Goal: Task Accomplishment & Management: Use online tool/utility

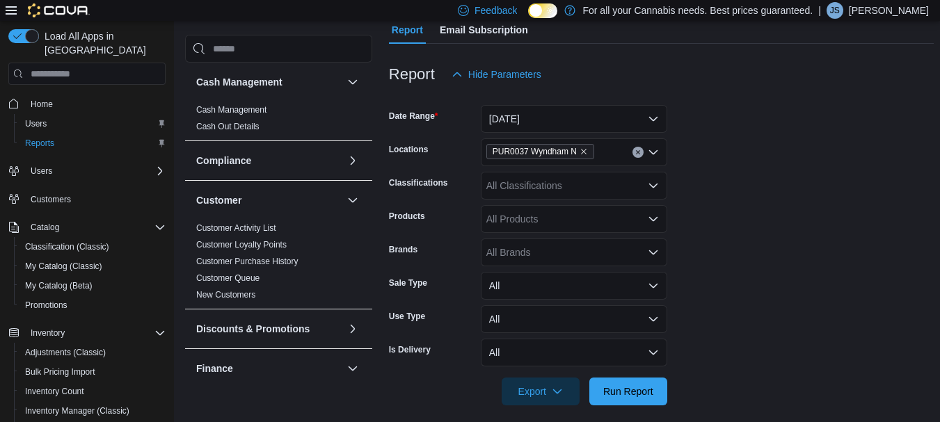
scroll to position [134, 0]
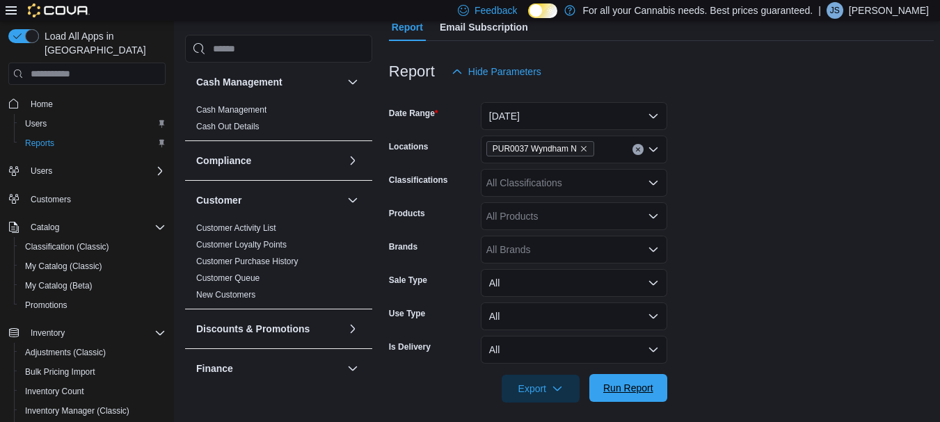
click at [627, 385] on span "Run Report" at bounding box center [628, 388] width 50 height 14
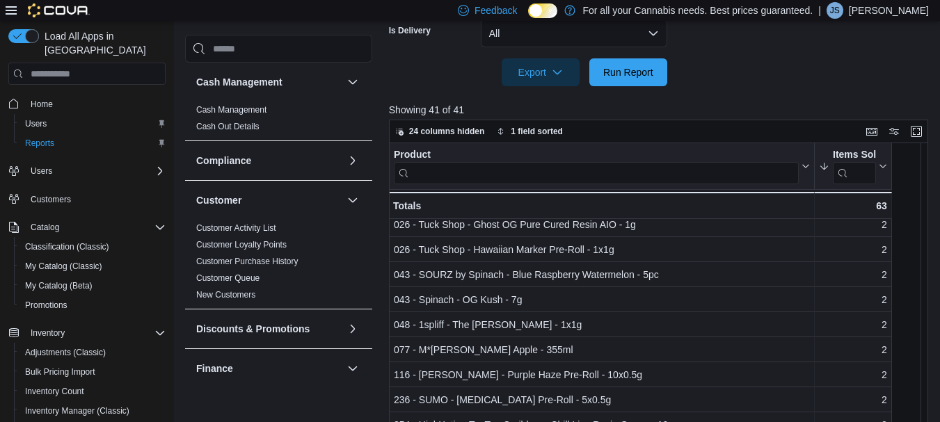
scroll to position [0, 0]
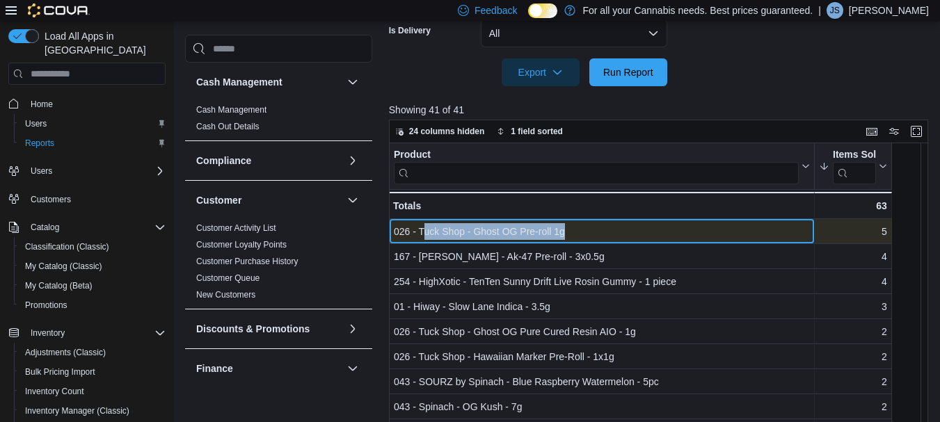
drag, startPoint x: 581, startPoint y: 230, endPoint x: 422, endPoint y: 239, distance: 159.6
click at [422, 239] on div "026 - Tuck Shop - Ghost OG Pre-roll 1g" at bounding box center [602, 232] width 416 height 17
copy div "uck Shop - Ghost OG Pre-roll 1g"
click at [593, 233] on div "026 - Tuck Shop - Ghost OG Pre-roll 1g" at bounding box center [602, 232] width 416 height 17
drag, startPoint x: 566, startPoint y: 228, endPoint x: 420, endPoint y: 232, distance: 145.5
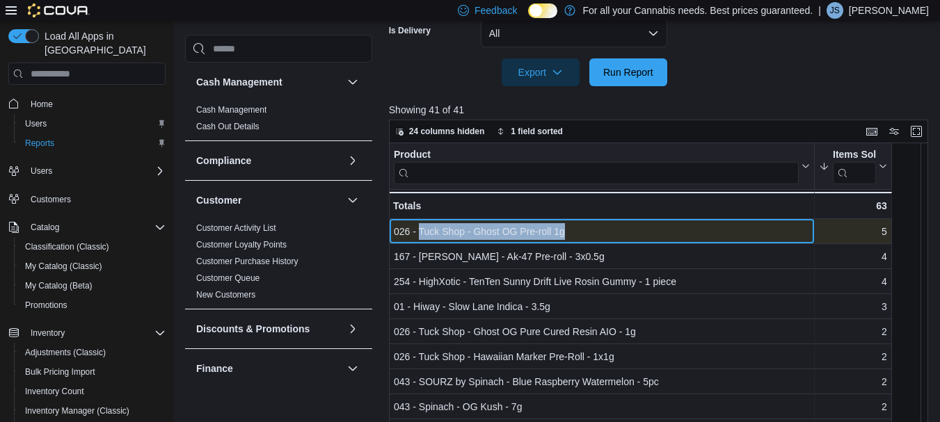
click at [420, 232] on div "026 - Tuck Shop - Ghost OG Pre-roll 1g" at bounding box center [602, 232] width 416 height 17
copy div "Tuck Shop - Ghost OG Pre-roll 1g"
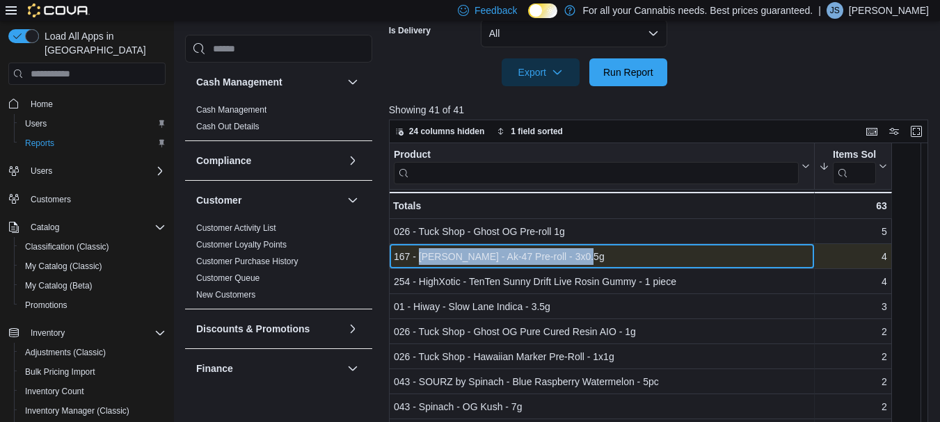
drag, startPoint x: 590, startPoint y: 255, endPoint x: 417, endPoint y: 262, distance: 172.7
click at [417, 262] on div "167 - [PERSON_NAME] - Ak-47 Pre-roll - 3x0.5g" at bounding box center [602, 257] width 416 height 17
copy div "Bud Lafleur - Ak-47 Pre-roll - 3x0.5g"
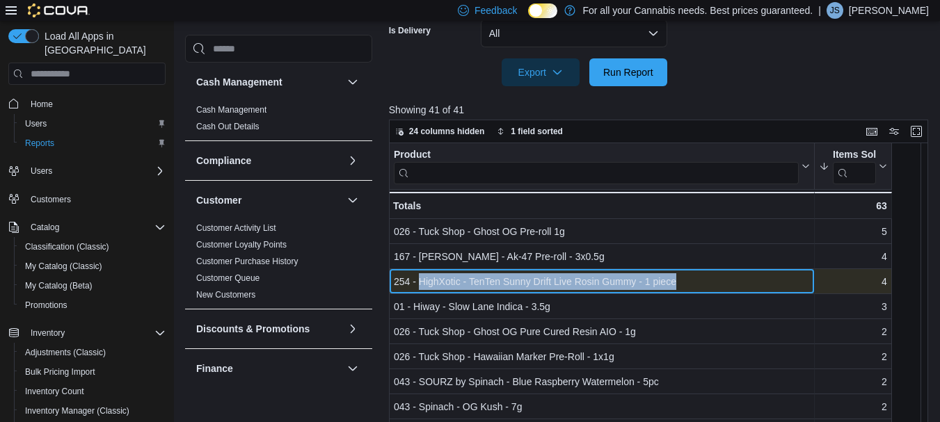
drag, startPoint x: 680, startPoint y: 281, endPoint x: 420, endPoint y: 285, distance: 260.2
click at [420, 285] on div "254 - HighXotic - TenTen Sunny Drift Live Rosin Gummy - 1 piece" at bounding box center [602, 282] width 416 height 17
copy div "HighXotic - TenTen Sunny Drift Live Rosin Gummy - 1 piece"
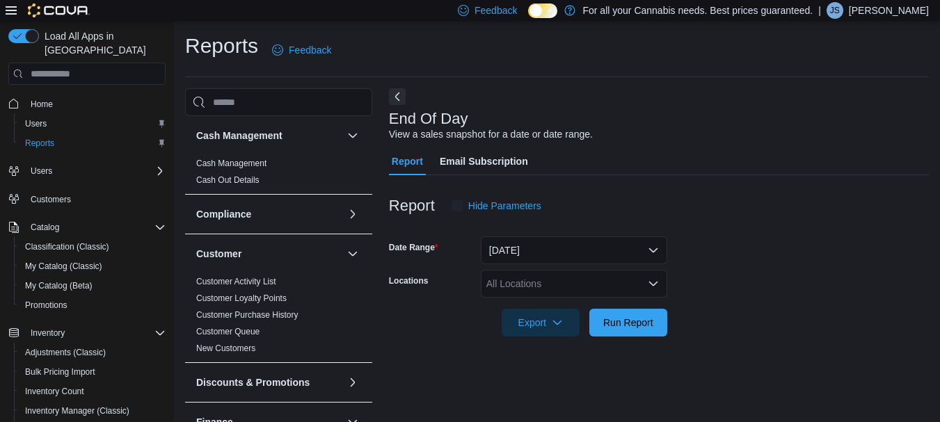
scroll to position [22, 0]
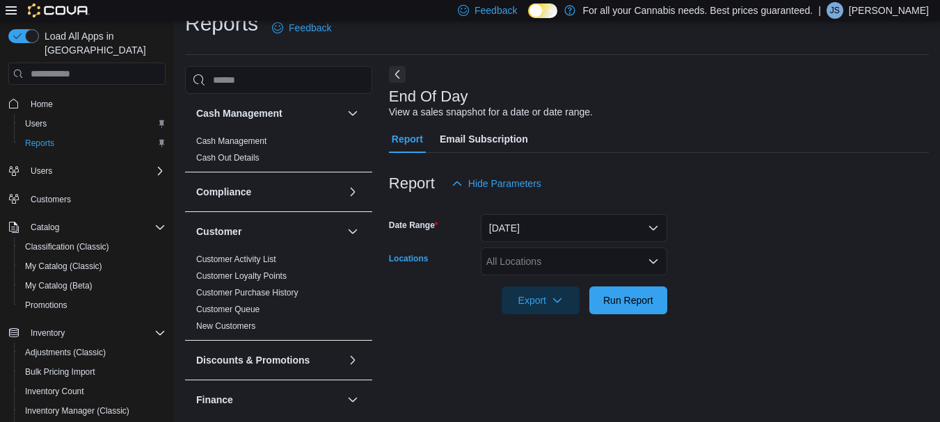
click at [524, 262] on div "All Locations" at bounding box center [574, 262] width 186 height 28
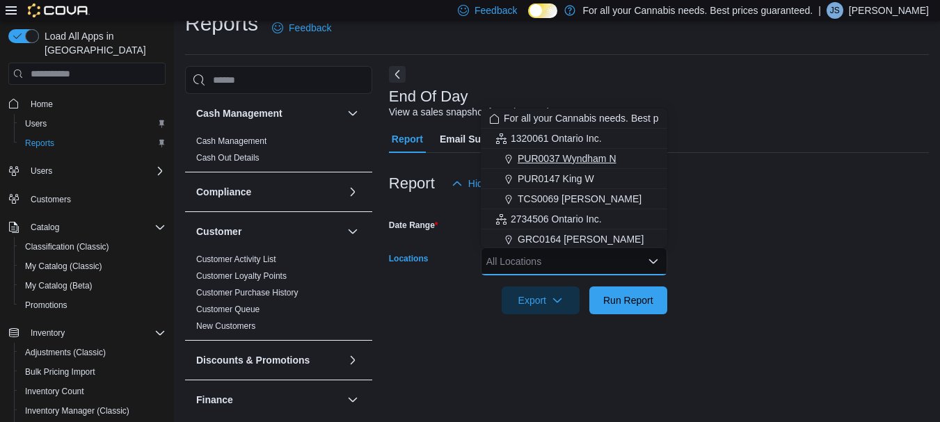
click at [557, 159] on span "PUR0037 Wyndham N" at bounding box center [567, 159] width 99 height 14
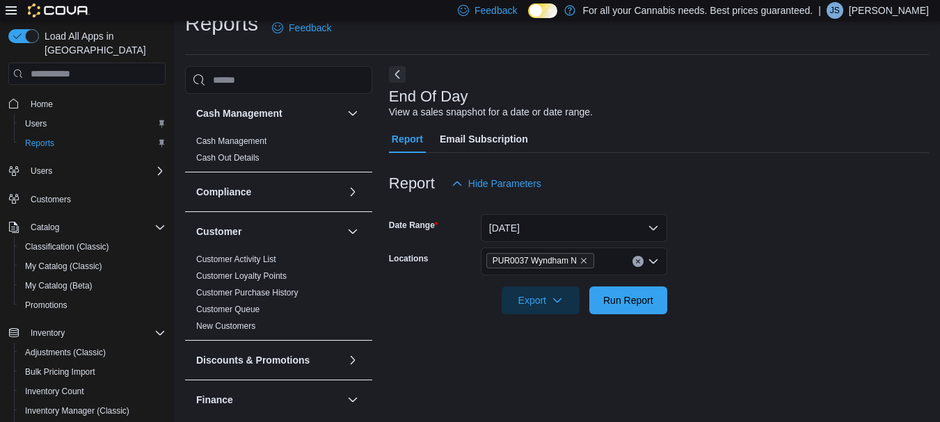
click at [696, 281] on div at bounding box center [659, 280] width 540 height 11
click at [647, 302] on span "Run Report" at bounding box center [628, 300] width 50 height 14
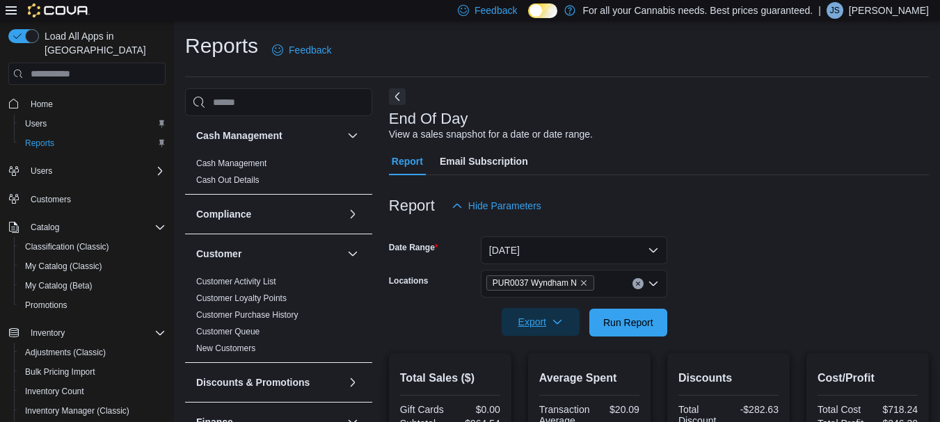
click at [566, 320] on span "Export" at bounding box center [540, 322] width 61 height 28
click at [552, 374] on span "Export to Pdf" at bounding box center [542, 378] width 63 height 11
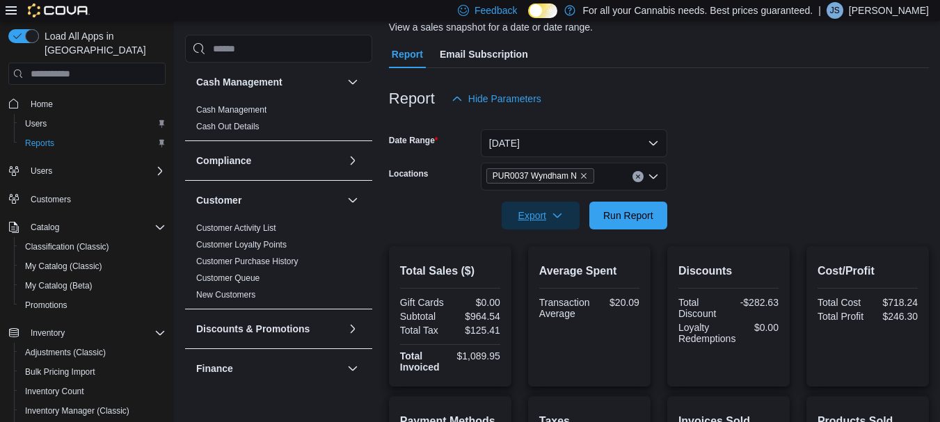
scroll to position [95, 0]
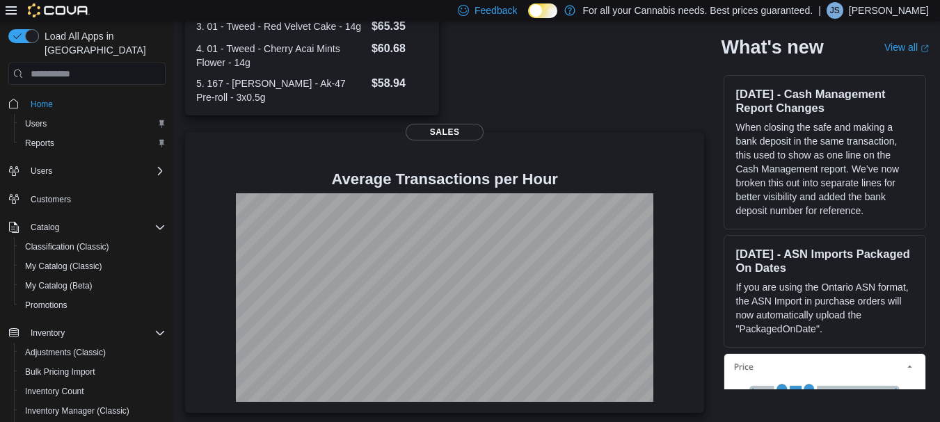
scroll to position [394, 0]
